Goal: Task Accomplishment & Management: Manage account settings

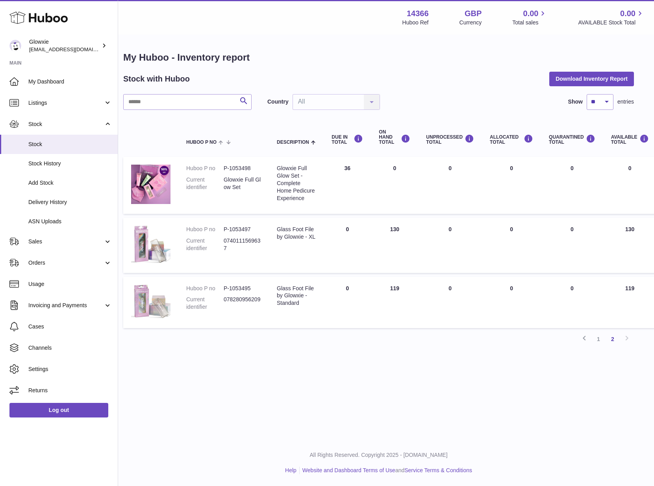
scroll to position [0, 7]
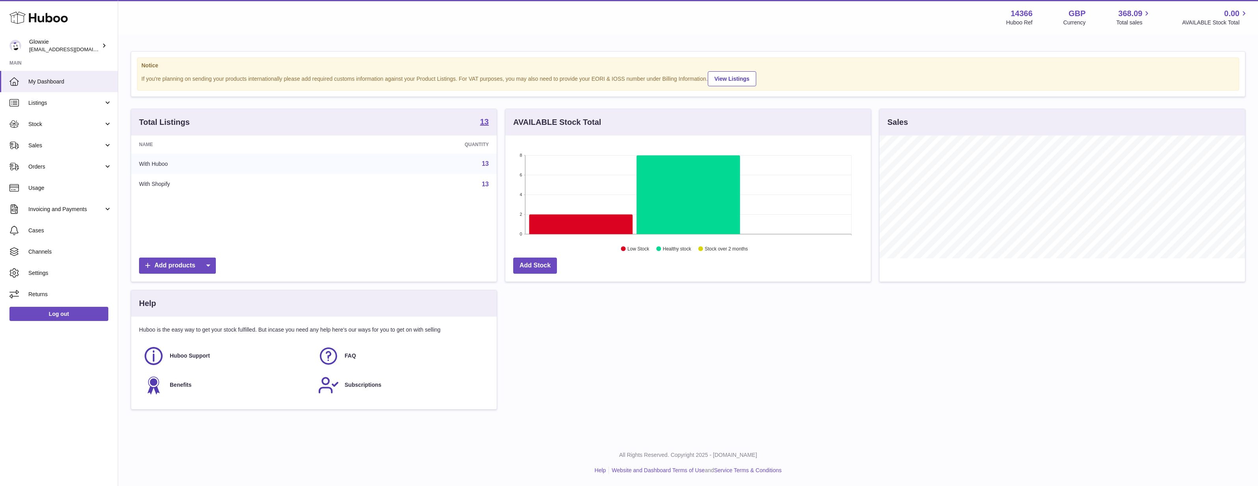
scroll to position [123, 366]
click at [600, 225] on icon at bounding box center [582, 225] width 104 height 20
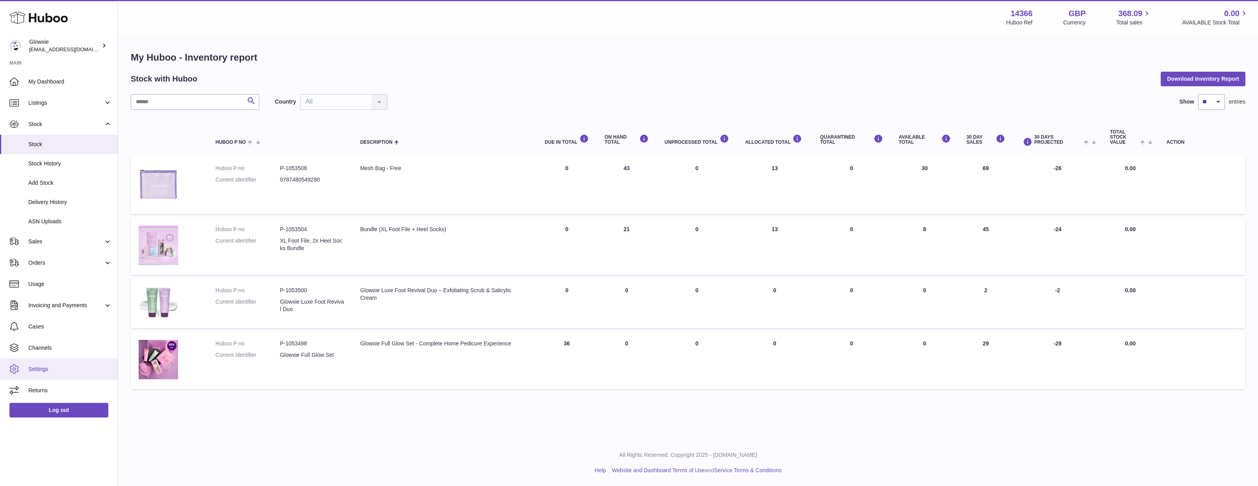
click at [46, 361] on link "Settings" at bounding box center [59, 369] width 118 height 21
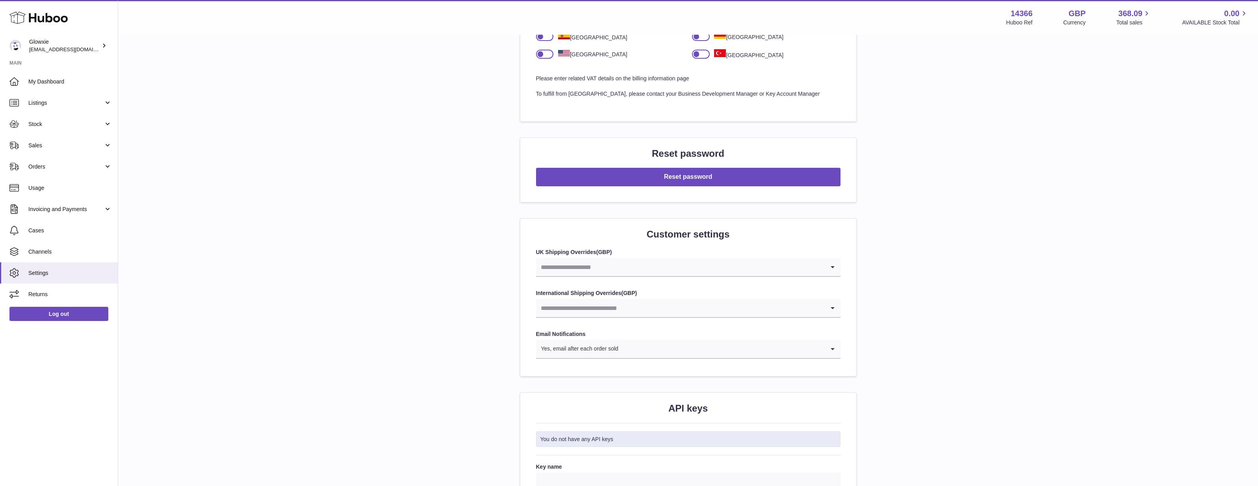
scroll to position [605, 0]
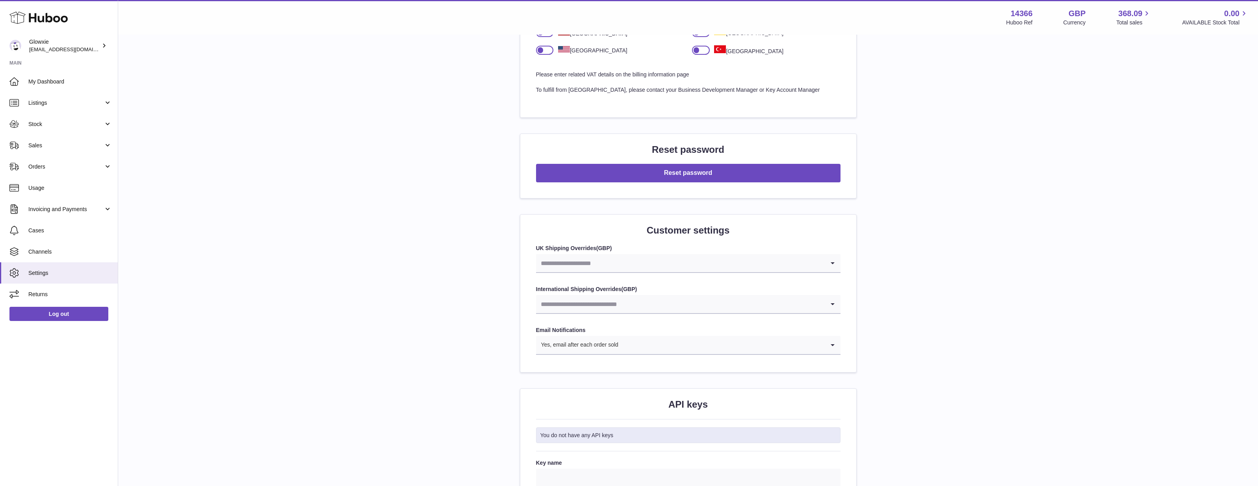
click at [623, 254] on input "Search for option" at bounding box center [680, 263] width 289 height 18
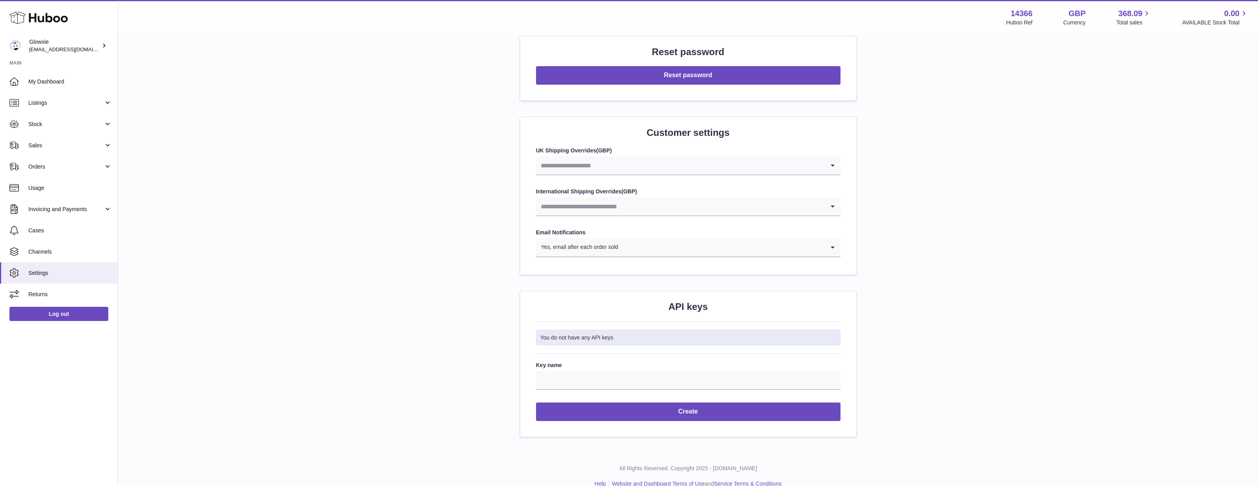
scroll to position [703, 0]
click at [576, 239] on div "Yes, email after each order sold" at bounding box center [680, 248] width 289 height 18
click at [565, 277] on li "No, do not email" at bounding box center [689, 285] width 304 height 16
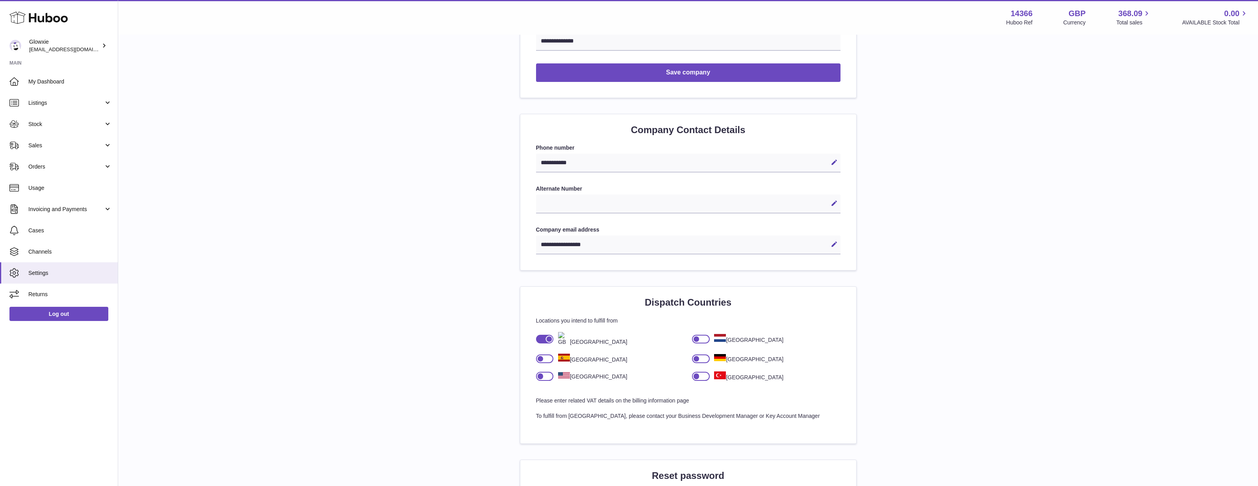
scroll to position [349, 0]
